Goal: Navigation & Orientation: Find specific page/section

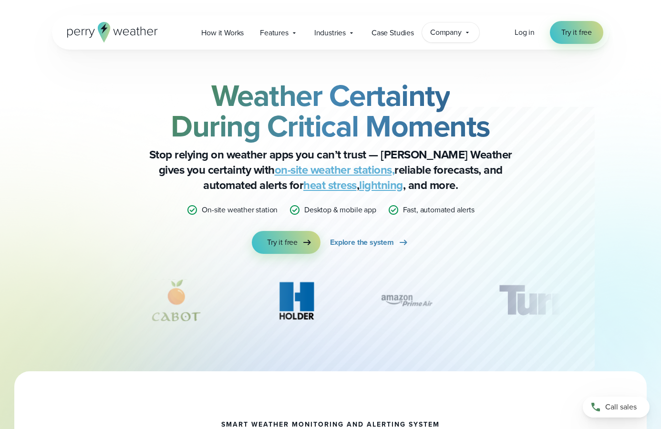
click at [439, 35] on span "Company" at bounding box center [445, 32] width 31 height 11
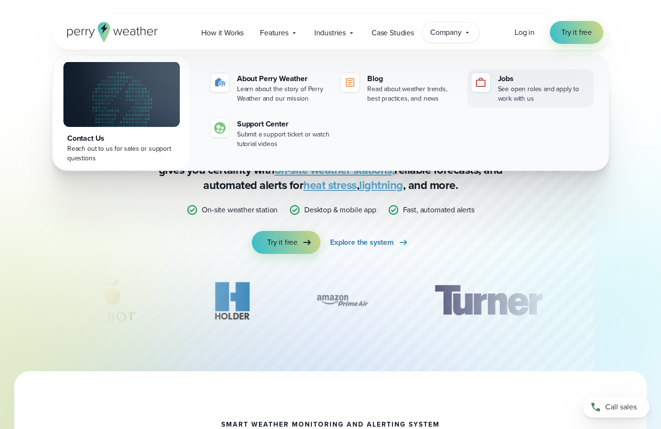
click at [506, 79] on div "Jobs" at bounding box center [544, 78] width 92 height 11
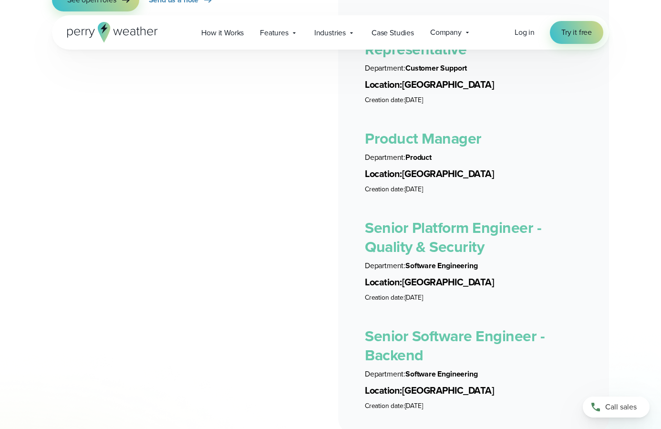
scroll to position [1887, 0]
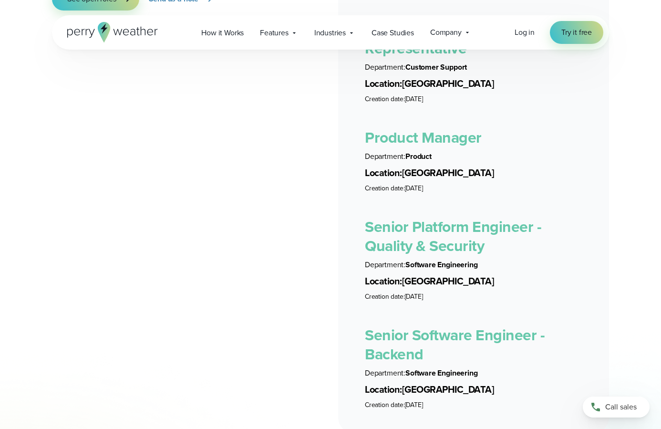
click at [449, 128] on link "Product Manager" at bounding box center [423, 137] width 117 height 23
